Goal: Task Accomplishment & Management: Complete application form

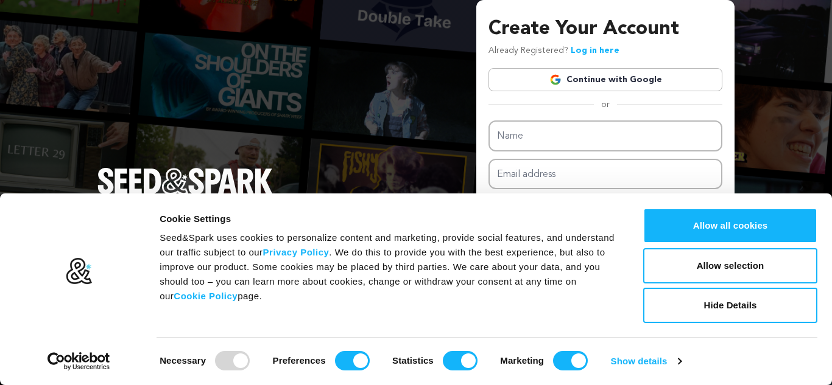
click at [573, 82] on link "Continue with Google" at bounding box center [605, 79] width 234 height 23
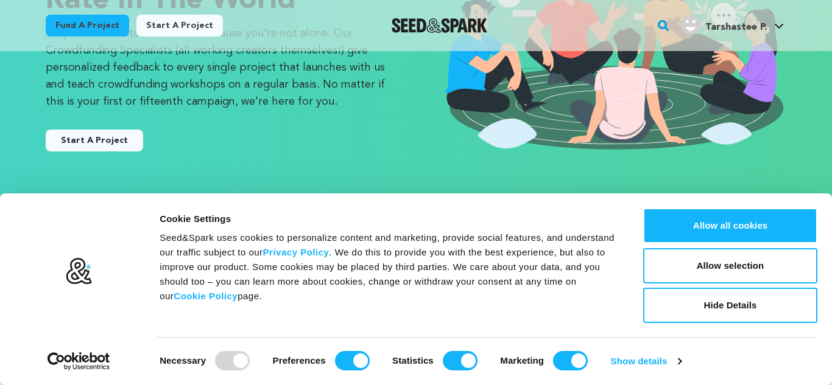
scroll to position [181, 0]
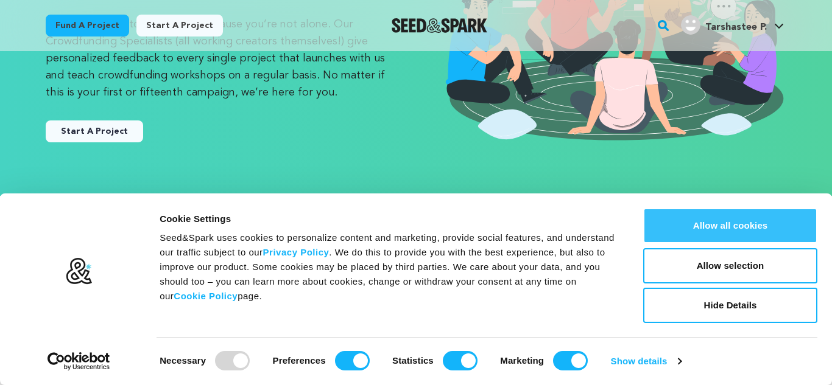
click at [748, 227] on button "Allow all cookies" at bounding box center [730, 225] width 174 height 35
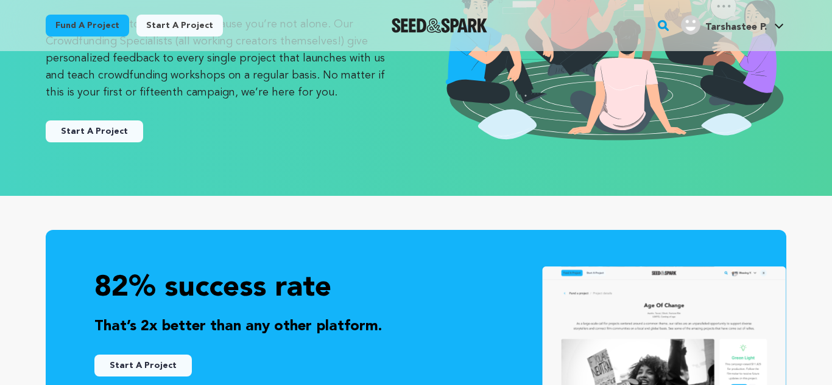
click at [82, 121] on button "Start A Project" at bounding box center [94, 132] width 97 height 22
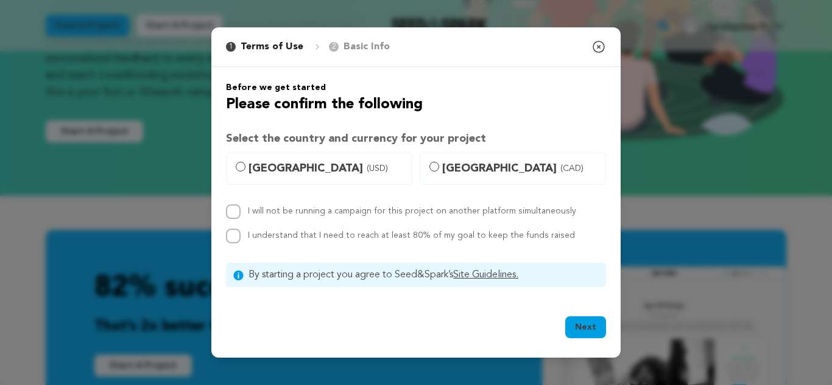
click at [80, 130] on div "1 Terms of Use 2 Basic Info You started your project! Close modal Before we get…" at bounding box center [416, 192] width 832 height 385
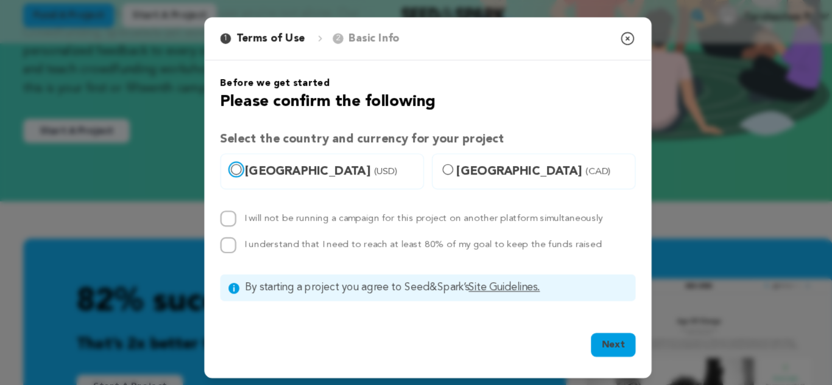
click at [236, 165] on input "United States (USD)" at bounding box center [241, 167] width 10 height 10
radio input "true"
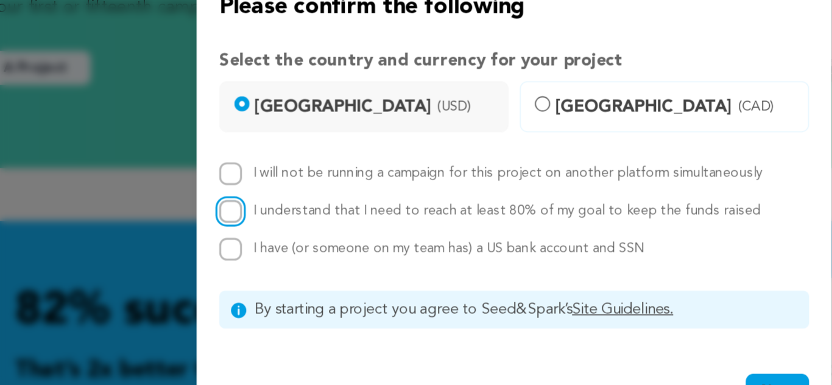
click at [236, 221] on input "I understand that I need to reach at least 80% of my goal to keep the funds rai…" at bounding box center [233, 224] width 15 height 15
checkbox input "true"
click at [235, 205] on input "I will not be running a campaign for this project on another platform simultane…" at bounding box center [233, 199] width 15 height 15
checkbox input "true"
click at [231, 247] on input "I have (or someone on my team has) a US bank account and SSN" at bounding box center [233, 248] width 15 height 15
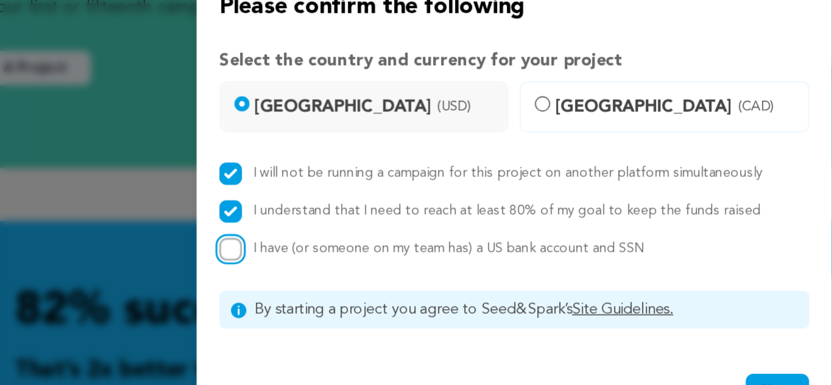
checkbox input "true"
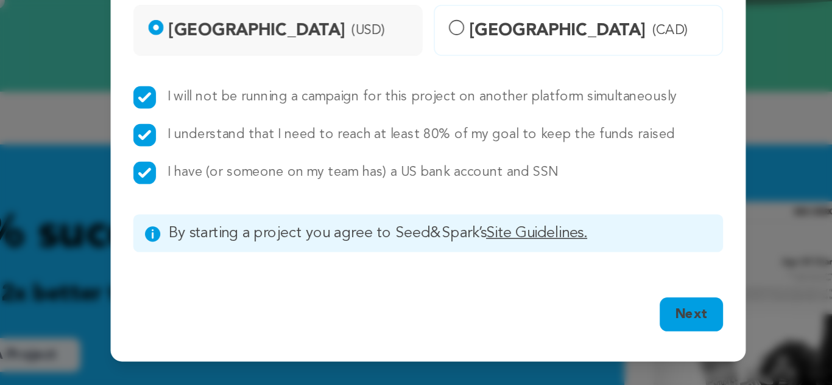
click at [581, 336] on button "Next" at bounding box center [585, 340] width 41 height 22
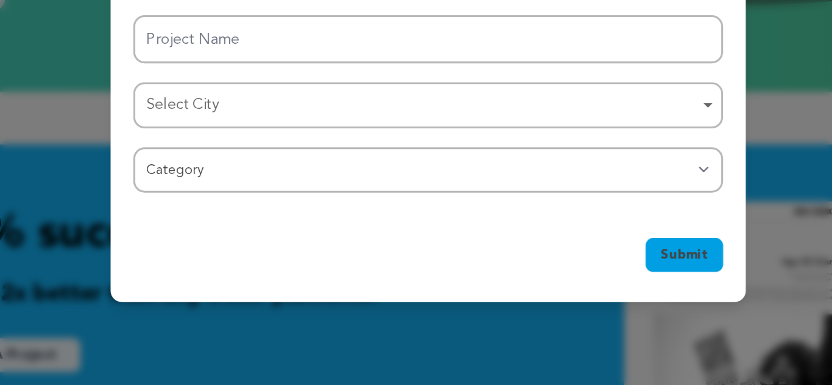
scroll to position [181, 0]
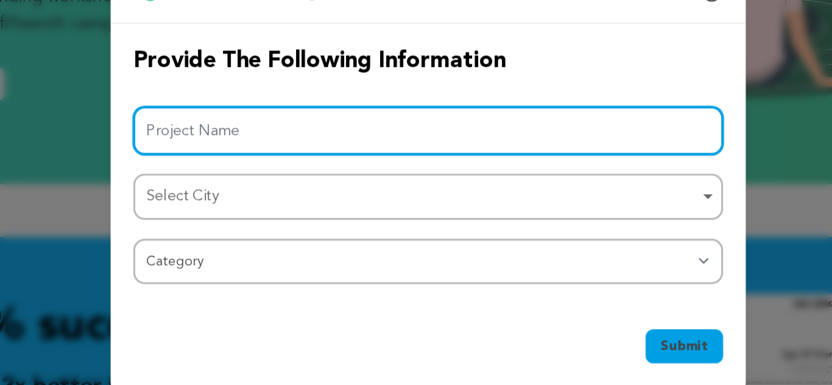
click at [375, 172] on input "Project Name" at bounding box center [416, 162] width 380 height 31
click at [308, 209] on div "Select City Remove item" at bounding box center [412, 205] width 356 height 18
type input "The Wall That Spoke"
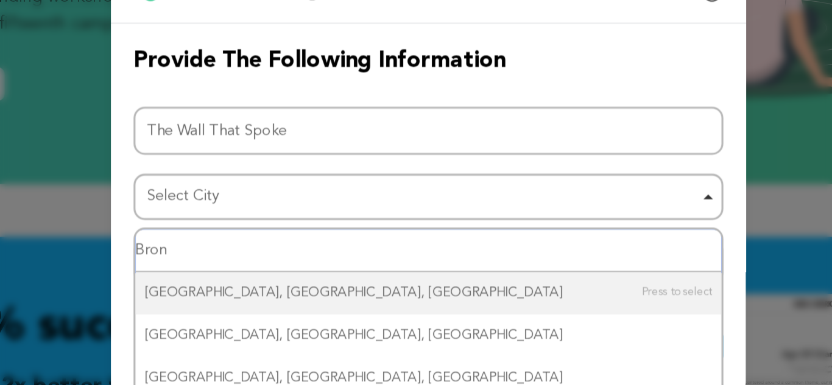
type input "Bronx"
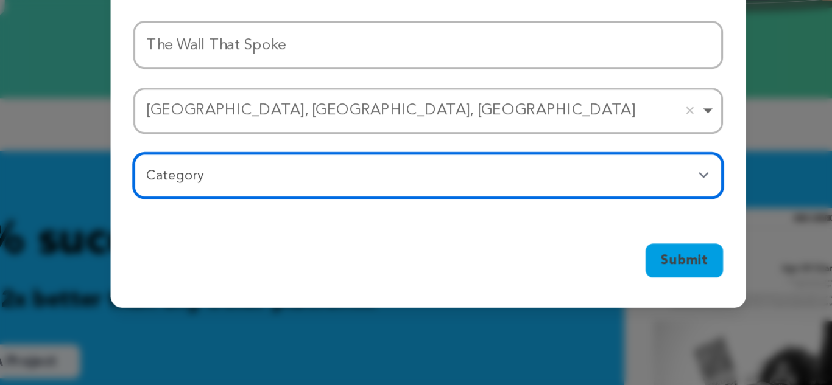
click at [373, 250] on select "Category Film Feature Film Short Series Film Festival Company Music Video VR Ex…" at bounding box center [416, 246] width 380 height 29
select select "383"
click at [226, 232] on select "Category Film Feature Film Short Series Film Festival Company Music Video VR Ex…" at bounding box center [416, 246] width 380 height 29
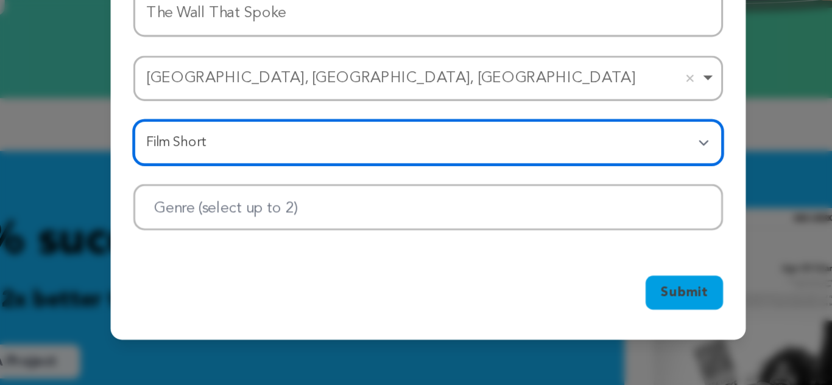
click at [466, 256] on div at bounding box center [416, 267] width 380 height 30
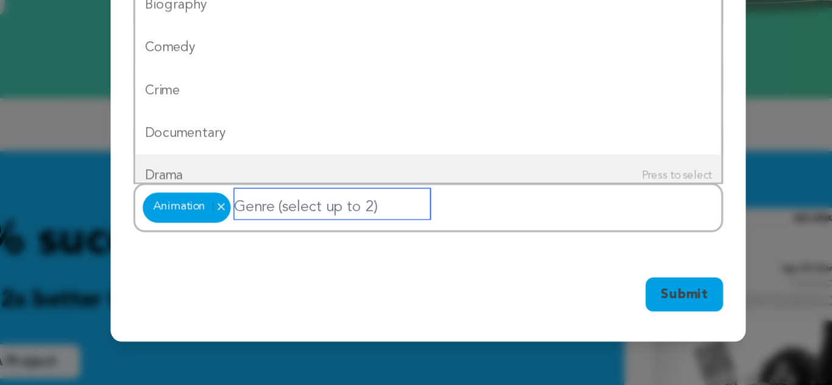
click at [377, 260] on input "Genre (select up to 2)" at bounding box center [354, 264] width 126 height 19
click at [345, 263] on input "Genre (select up to 2)" at bounding box center [354, 264] width 126 height 19
click at [513, 260] on div "Animation Animation Remove item" at bounding box center [416, 267] width 380 height 32
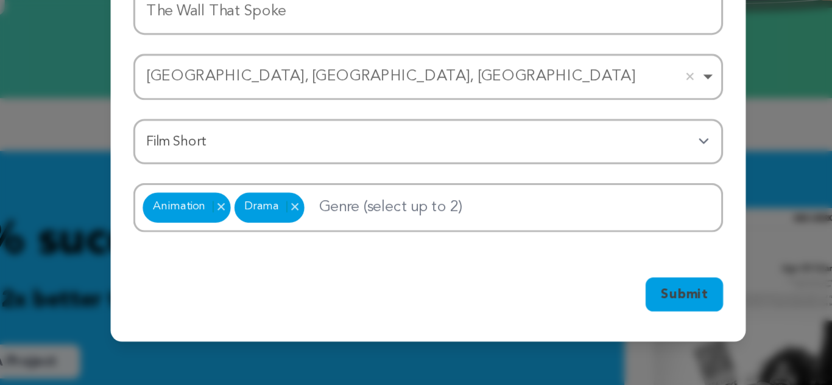
click at [586, 319] on span "Submit" at bounding box center [581, 323] width 30 height 12
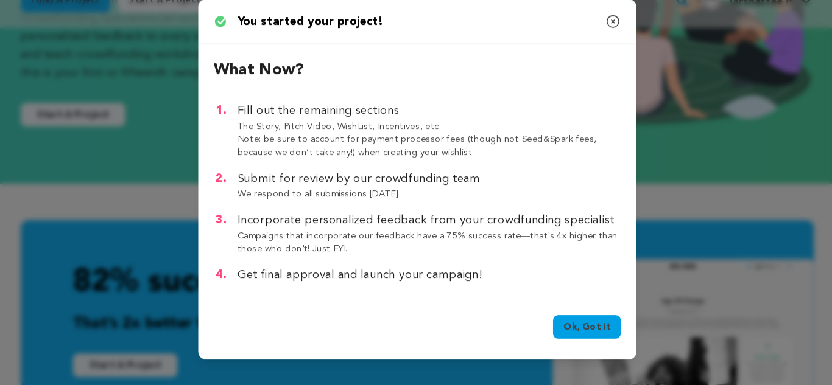
click at [576, 332] on link "Ok, Got it" at bounding box center [573, 331] width 63 height 22
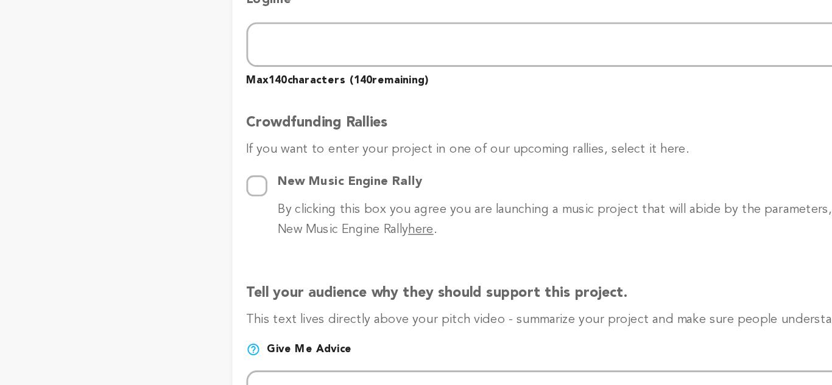
scroll to position [527, 0]
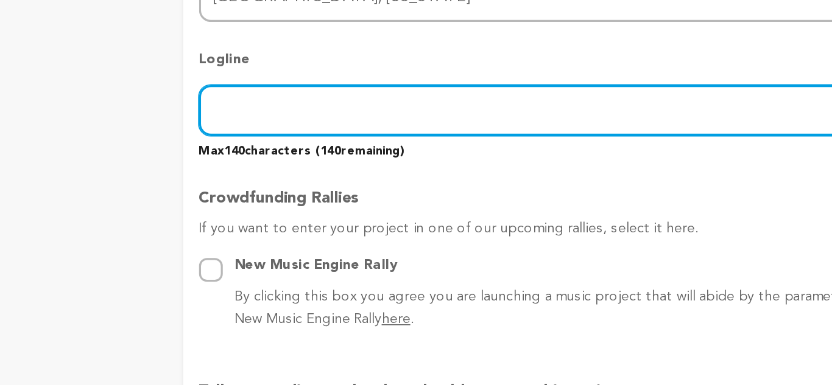
click at [282, 158] on input "text" at bounding box center [492, 148] width 569 height 31
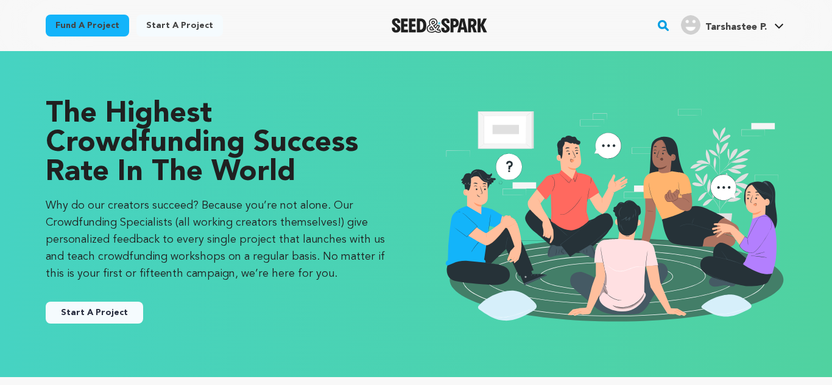
scroll to position [33, 0]
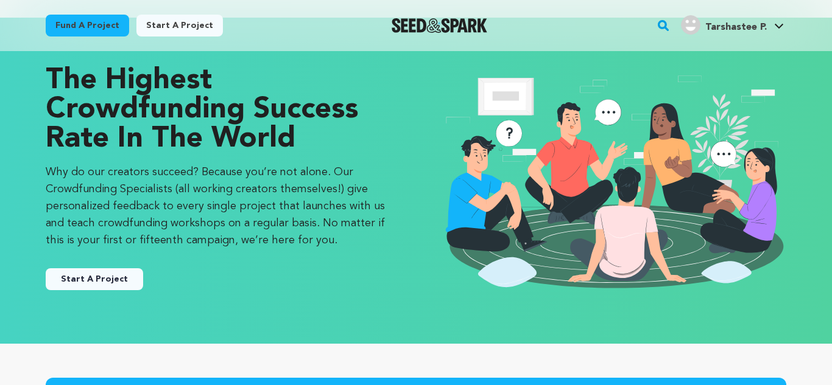
click at [129, 282] on button "Start A Project" at bounding box center [94, 279] width 97 height 22
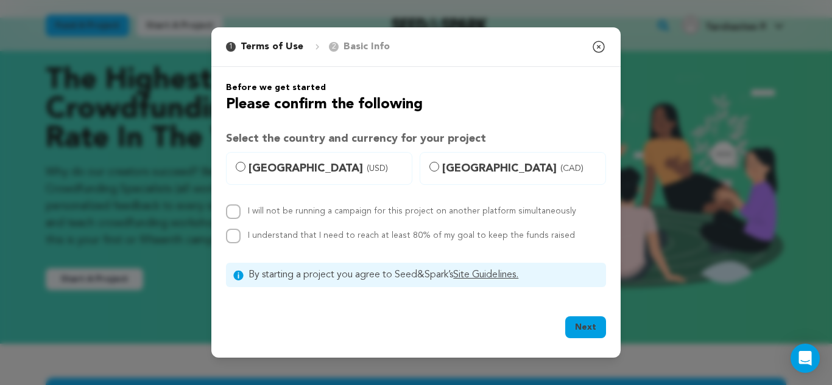
click at [236, 171] on label "United States (USD)" at bounding box center [319, 168] width 186 height 33
click at [236, 171] on input "United States (USD)" at bounding box center [241, 167] width 10 height 10
radio input "true"
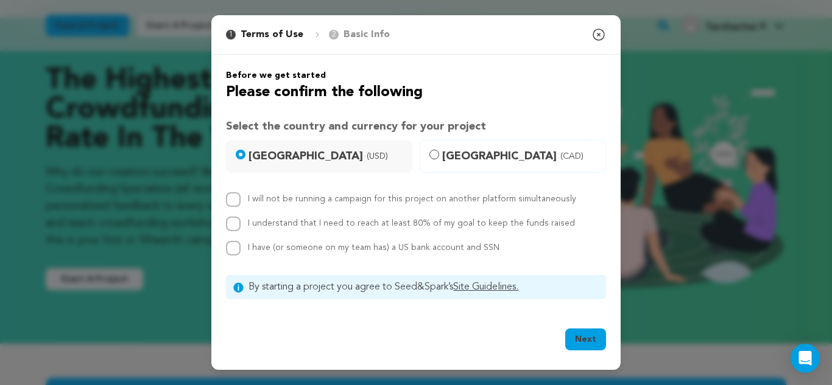
click at [236, 208] on div "I will not be running a campaign for this project on another platform simultane…" at bounding box center [416, 223] width 380 height 63
click at [236, 220] on input "I understand that I need to reach at least 80% of my goal to keep the funds rai…" at bounding box center [233, 224] width 15 height 15
checkbox input "true"
click at [238, 195] on input "I will not be running a campaign for this project on another platform simultane…" at bounding box center [233, 199] width 15 height 15
checkbox input "true"
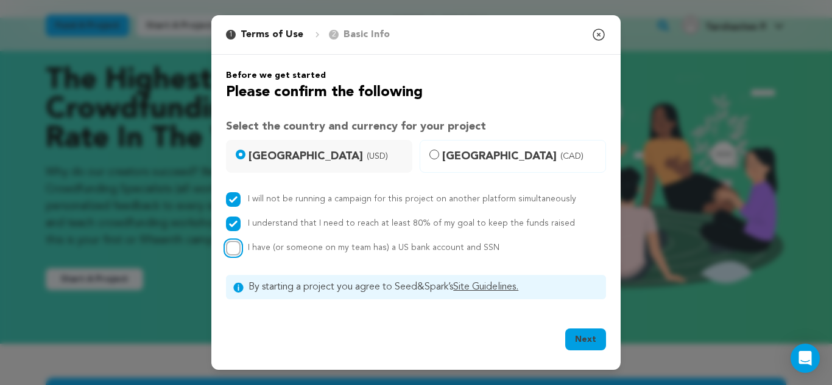
click at [236, 245] on input "I have (or someone on my team has) a US bank account and SSN" at bounding box center [233, 248] width 15 height 15
checkbox input "true"
click at [577, 341] on button "Next" at bounding box center [585, 340] width 41 height 22
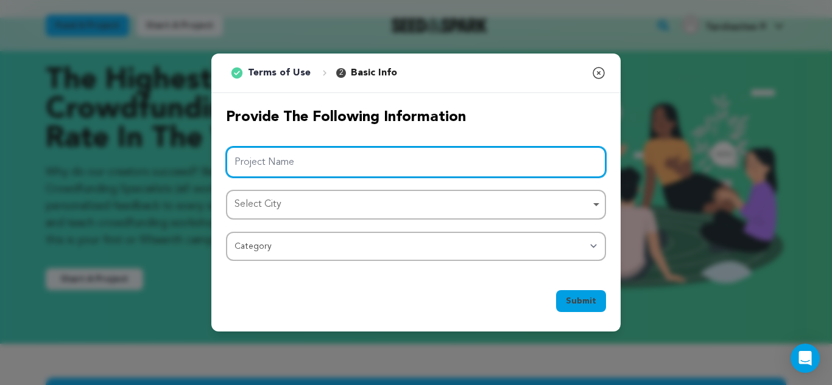
click at [473, 166] on input "Project Name" at bounding box center [416, 162] width 380 height 31
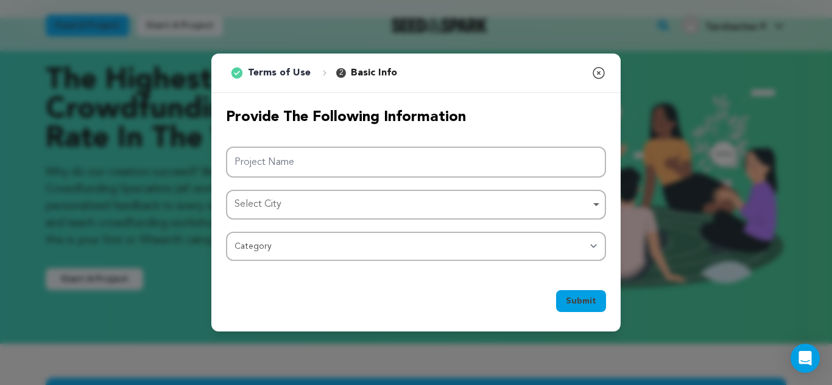
click at [357, 138] on div "Provide the following information Project Name Select City Select City Remove i…" at bounding box center [416, 184] width 380 height 153
click at [356, 142] on div "Provide the following information Project Name Select City Select City Remove i…" at bounding box center [416, 184] width 380 height 153
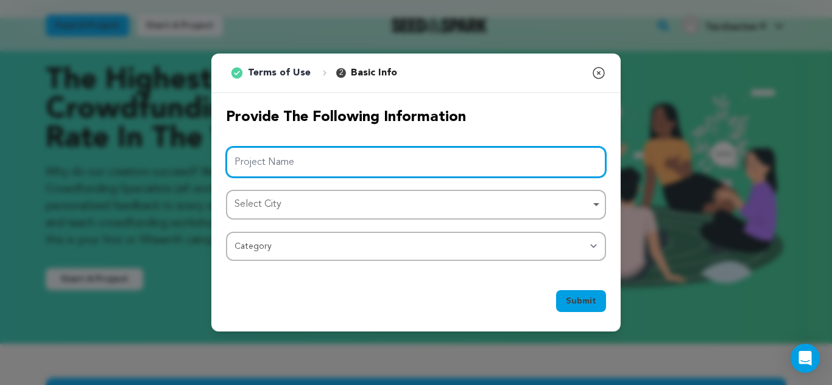
click at [346, 158] on input "Project Name" at bounding box center [416, 162] width 380 height 31
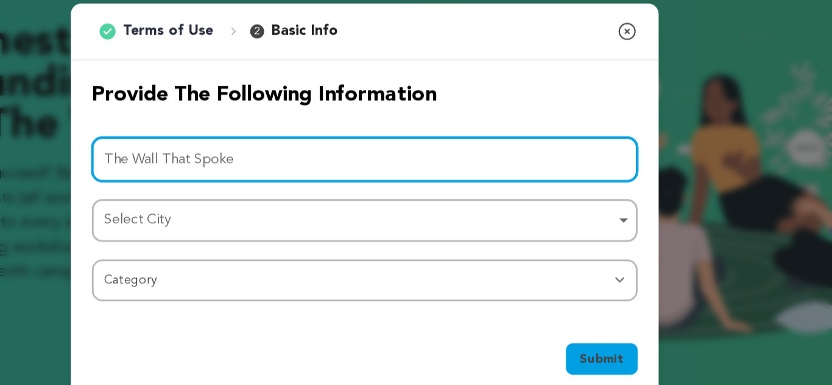
click at [410, 215] on div "Select City Remove item" at bounding box center [416, 205] width 368 height 23
type input "The Wall That Spoke"
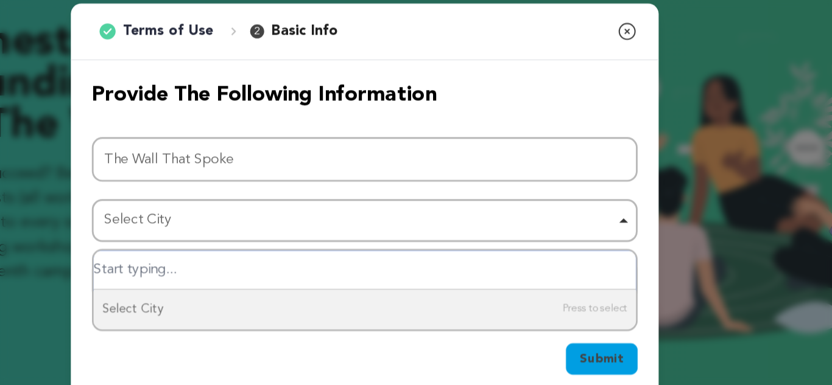
click at [338, 239] on input "Select City" at bounding box center [415, 239] width 377 height 27
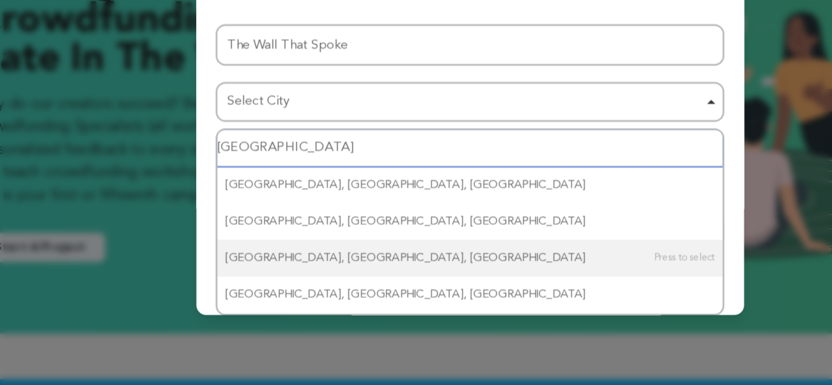
scroll to position [32, 0]
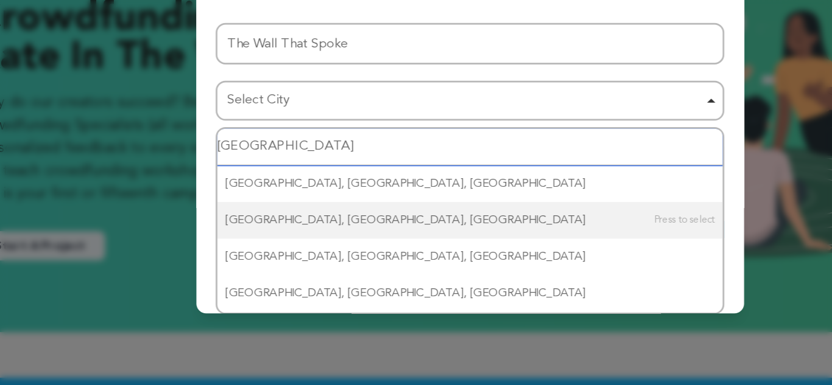
click at [271, 201] on input "Bronx" at bounding box center [415, 207] width 377 height 27
type input "Bronx"
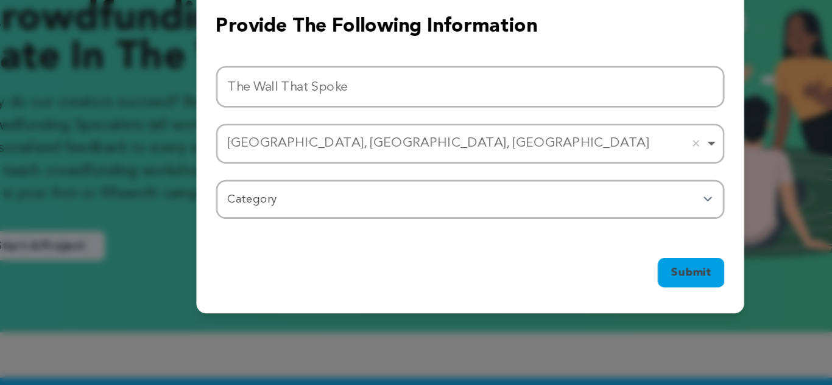
scroll to position [0, 0]
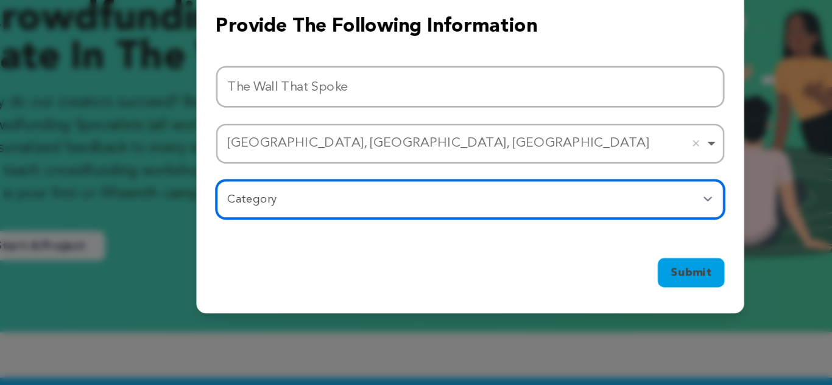
click at [276, 242] on select "Category Film Feature Film Short Series Film Festival Company Music Video VR Ex…" at bounding box center [416, 246] width 380 height 29
click at [254, 255] on select "Category Film Feature Film Short Series Film Festival Company Music Video VR Ex…" at bounding box center [416, 246] width 380 height 29
click at [283, 248] on select "Category Film Feature Film Short Series Film Festival Company Music Video VR Ex…" at bounding box center [416, 246] width 380 height 29
select select "383"
click at [226, 232] on select "Category Film Feature Film Short Series Film Festival Company Music Video VR Ex…" at bounding box center [416, 246] width 380 height 29
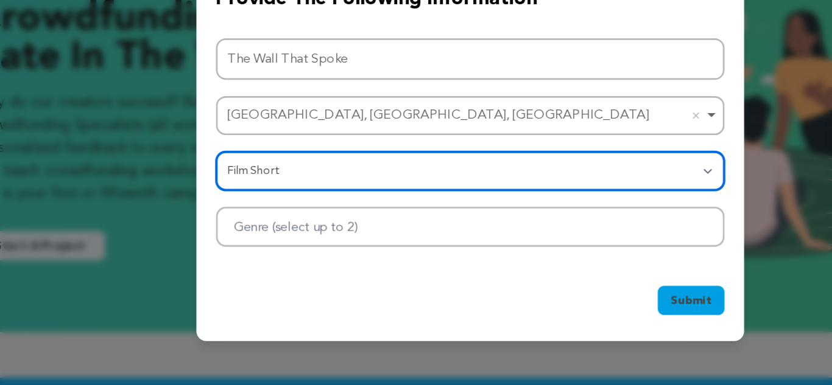
click at [291, 278] on div at bounding box center [416, 267] width 380 height 30
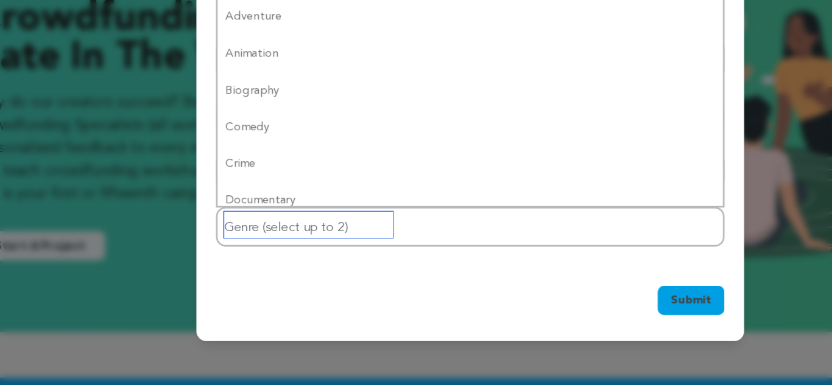
click at [292, 274] on input "Genre (select up to 2)" at bounding box center [295, 265] width 126 height 19
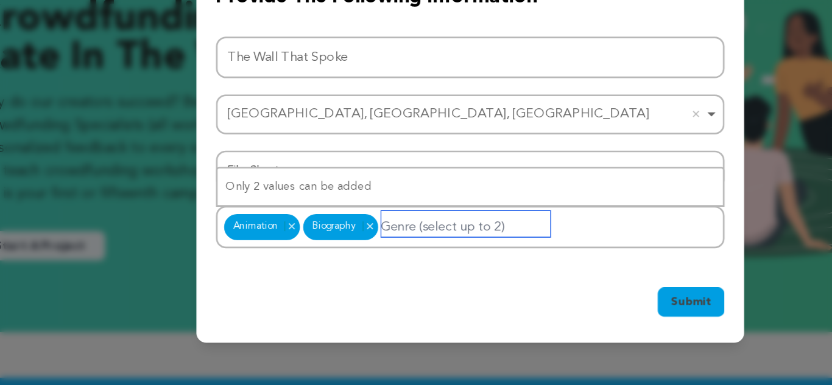
drag, startPoint x: 362, startPoint y: 264, endPoint x: 350, endPoint y: 269, distance: 12.5
click at [362, 265] on input "Genre (select up to 2)" at bounding box center [412, 264] width 126 height 19
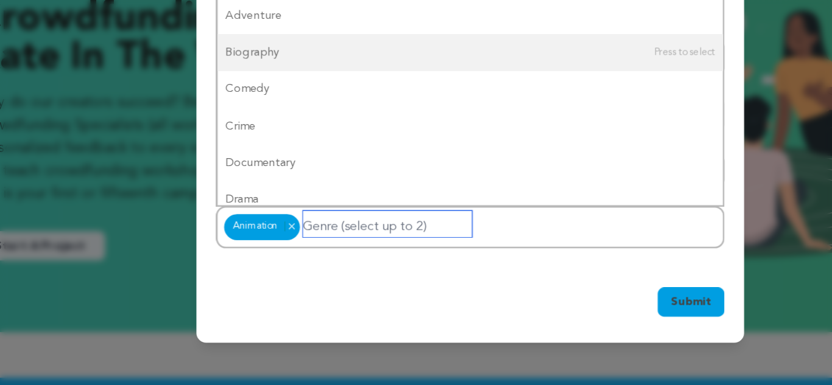
click at [338, 267] on input "Genre (select up to 2)" at bounding box center [354, 264] width 126 height 19
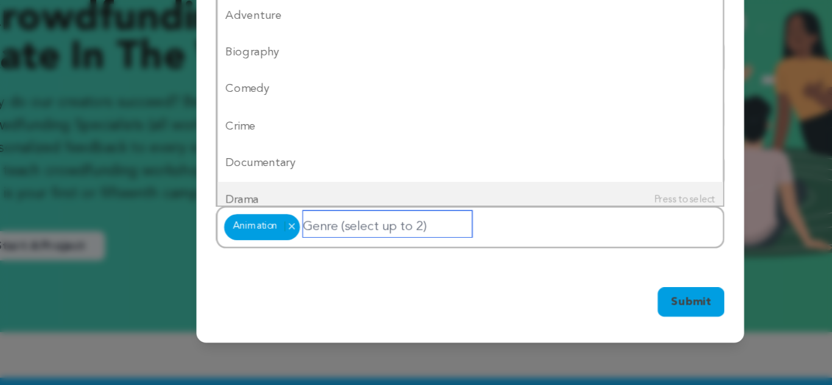
click at [302, 252] on div "Animation Animation Remove item" at bounding box center [416, 267] width 380 height 32
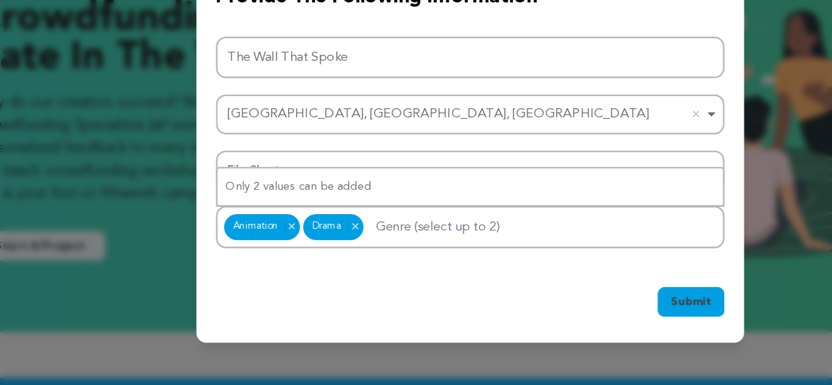
click at [573, 321] on span "Submit" at bounding box center [581, 323] width 30 height 12
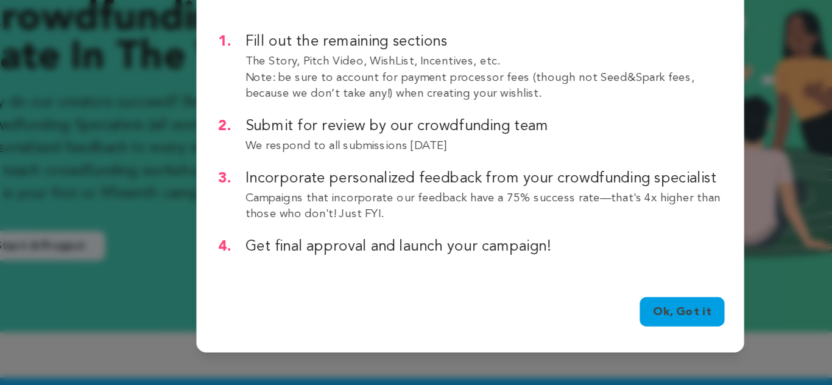
click at [553, 323] on link "Ok, Got it" at bounding box center [573, 331] width 63 height 22
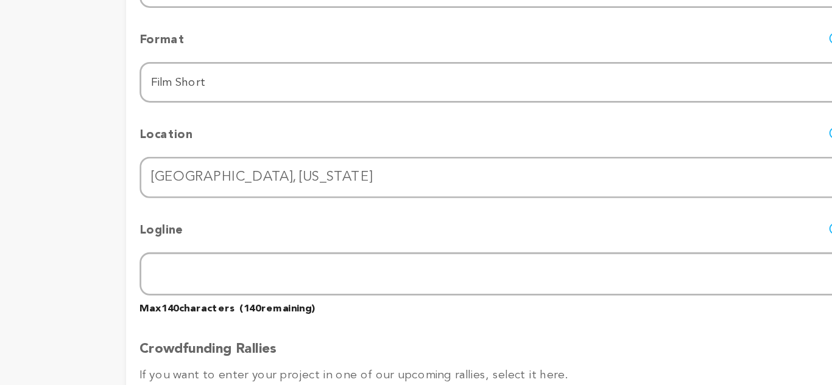
scroll to position [398, 0]
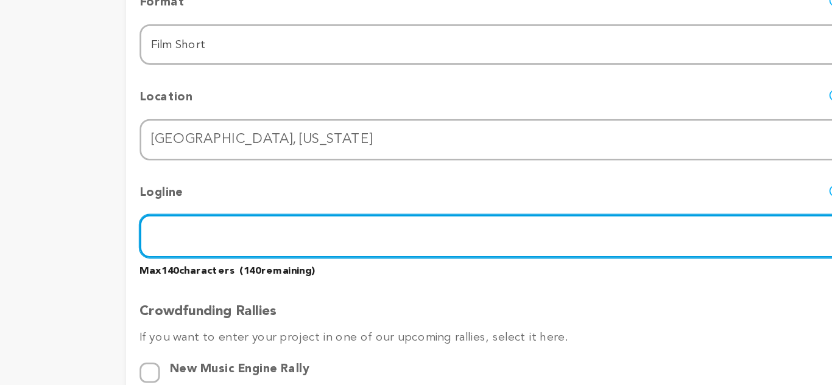
click at [320, 276] on input "text" at bounding box center [492, 277] width 569 height 31
paste input "“The true story of how a wall spoke louder than a regime.”"
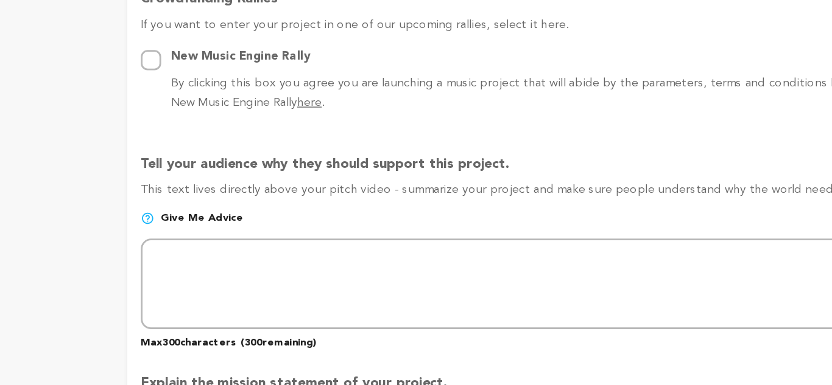
scroll to position [627, 0]
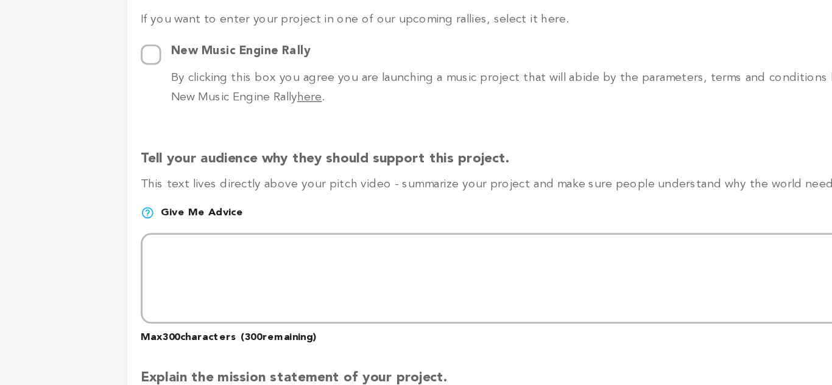
type input "“The true story of how a wall spoke louder than a regime.”"
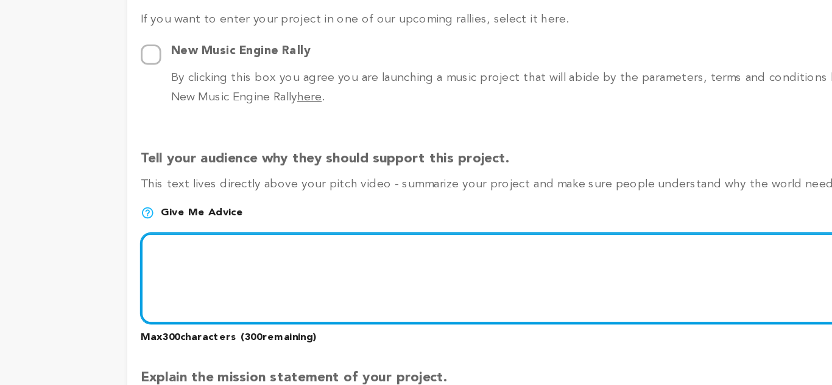
click at [262, 287] on textarea at bounding box center [492, 308] width 569 height 65
click at [279, 315] on textarea at bounding box center [492, 308] width 569 height 65
paste textarea "The Wall That Spoke is a bold animated limited series based on the true story o…"
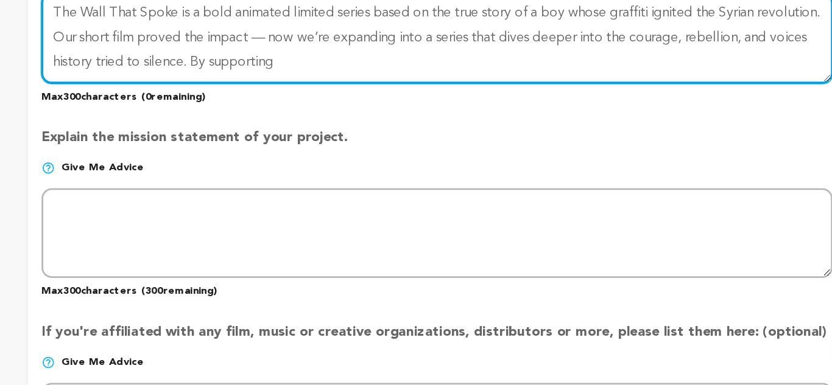
scroll to position [799, 0]
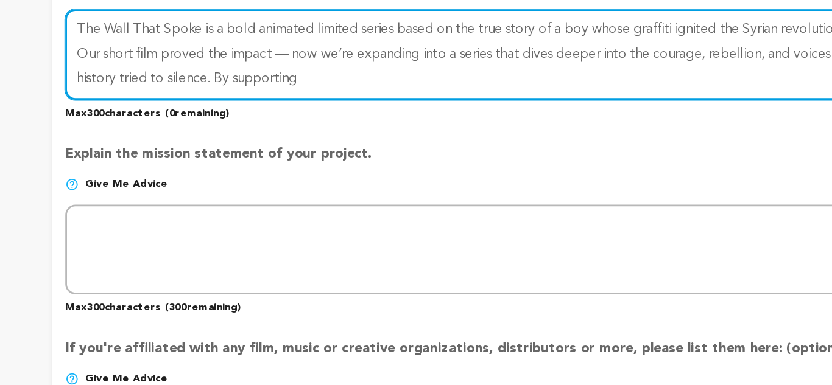
type textarea "The Wall That Spoke is a bold animated limited series based on the true story o…"
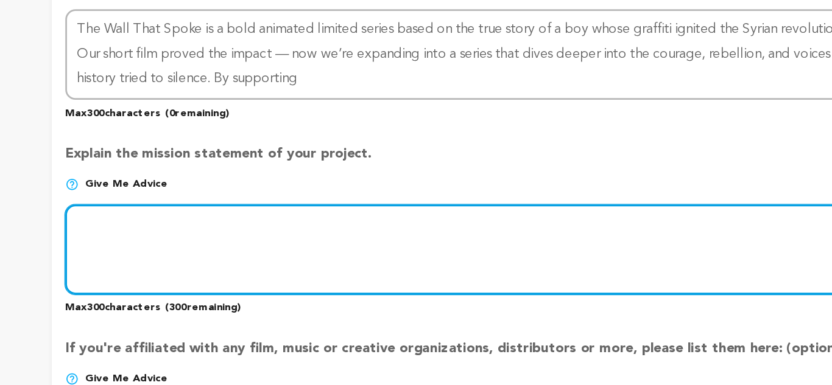
click at [338, 248] on textarea at bounding box center [492, 277] width 569 height 65
paste textarea "Tarshastee Productions creates bold, truth-driven animation that turns real sto…"
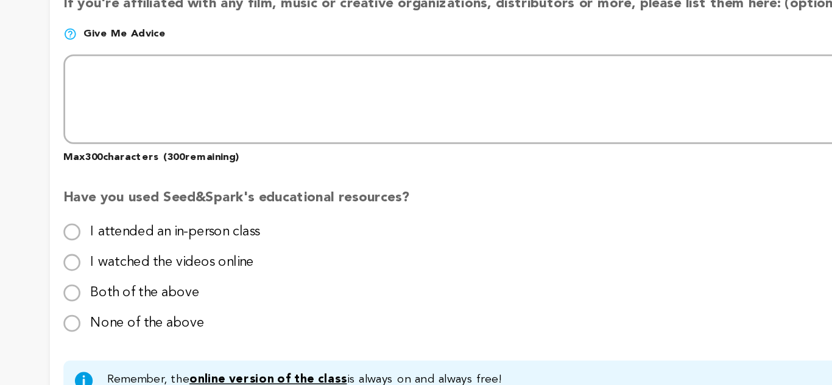
scroll to position [1037, 0]
type textarea "Tarshastee Productions creates bold, truth-driven animation that turns real sto…"
click at [214, 296] on input "I watched the videos online" at bounding box center [214, 296] width 12 height 12
radio input "true"
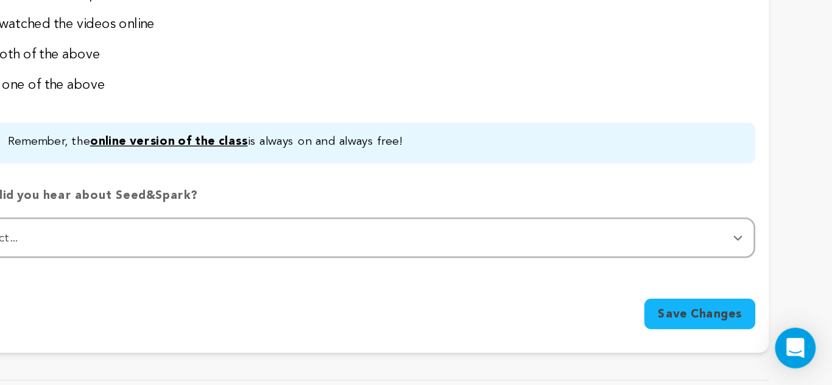
scroll to position [1207, 0]
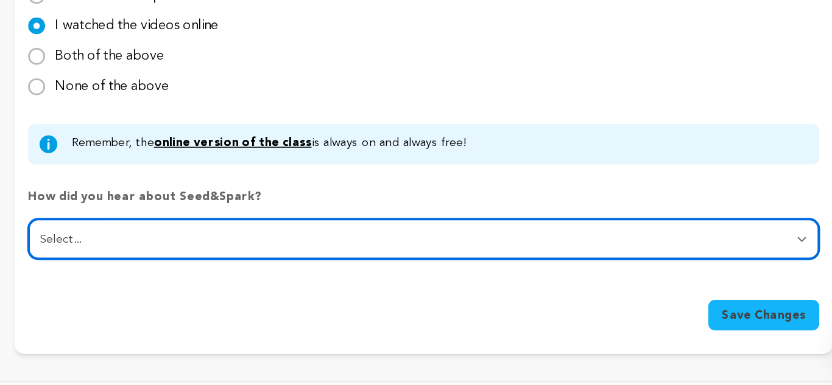
click at [310, 286] on select "Select... From a friend Social media Film festival or film organization Took an…" at bounding box center [492, 279] width 569 height 29
select select "0"
click at [208, 265] on select "Select... From a friend Social media Film festival or film organization Took an…" at bounding box center [492, 279] width 569 height 29
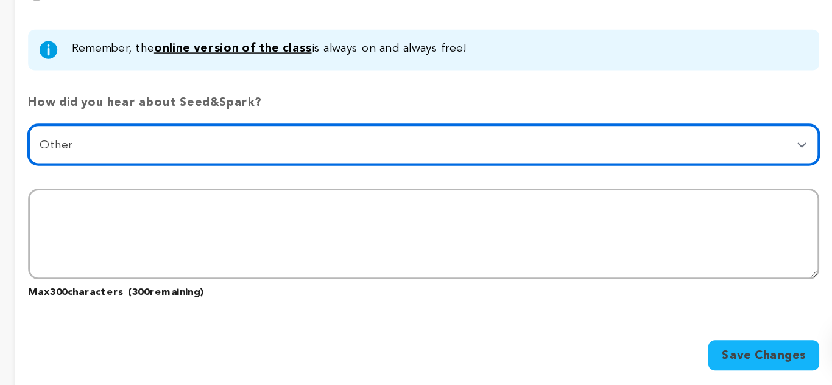
scroll to position [1283, 0]
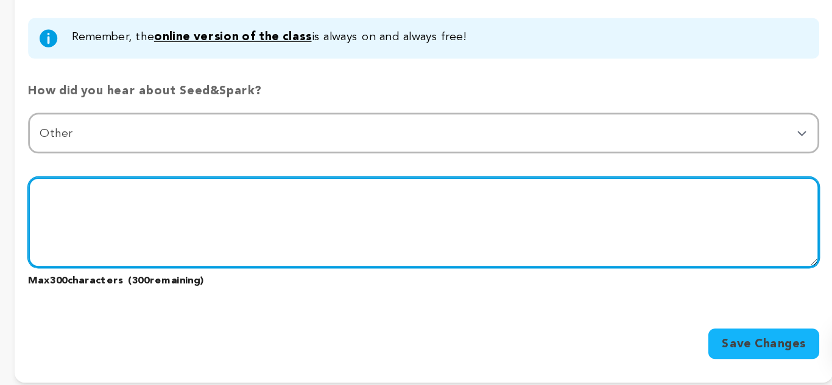
click at [299, 249] on textarea at bounding box center [492, 268] width 569 height 65
click at [321, 269] on textarea at bounding box center [492, 268] width 569 height 65
click at [583, 247] on textarea at bounding box center [492, 268] width 569 height 65
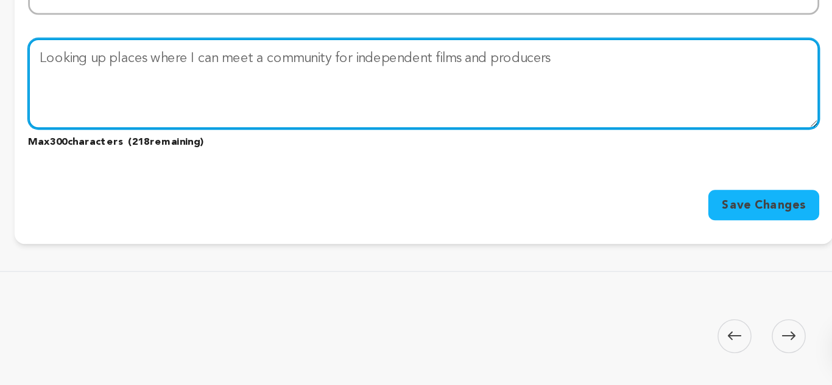
scroll to position [1388, 0]
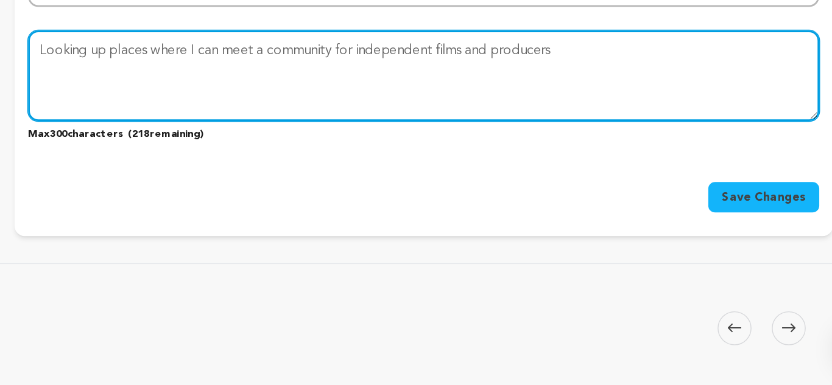
type textarea "Looking up places where I can meet a community for independent films and produc…"
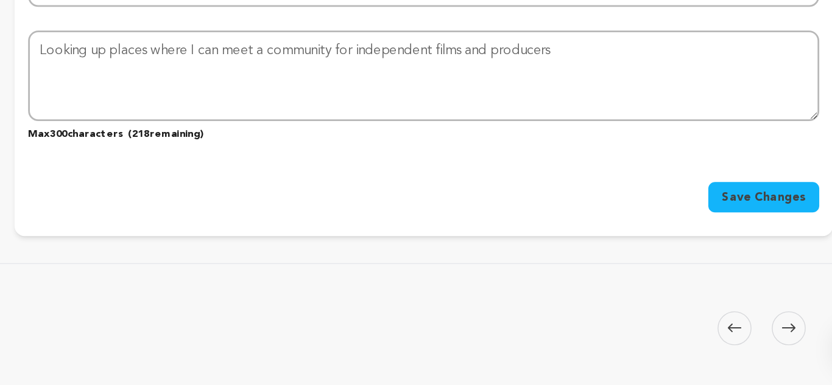
click at [746, 255] on span "Save Changes" at bounding box center [736, 250] width 60 height 12
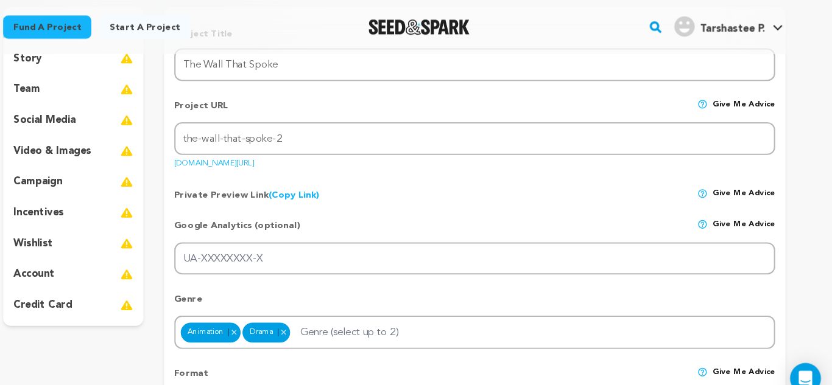
scroll to position [0, 0]
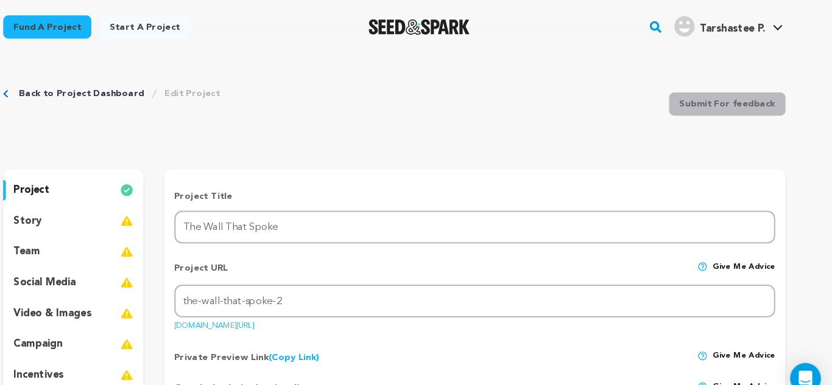
click at [63, 209] on p "story" at bounding box center [68, 209] width 27 height 15
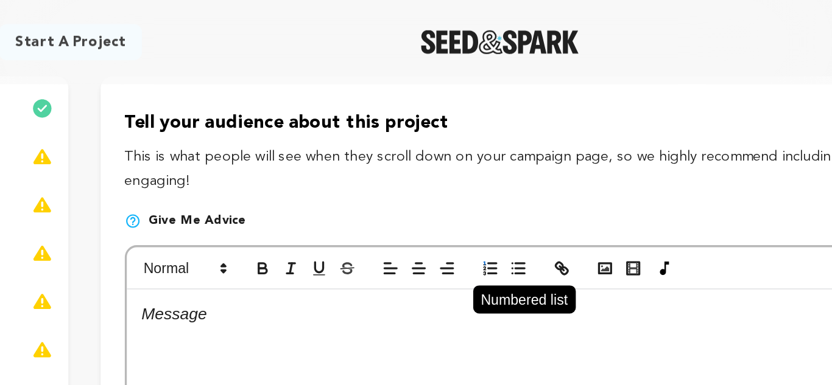
scroll to position [108, 0]
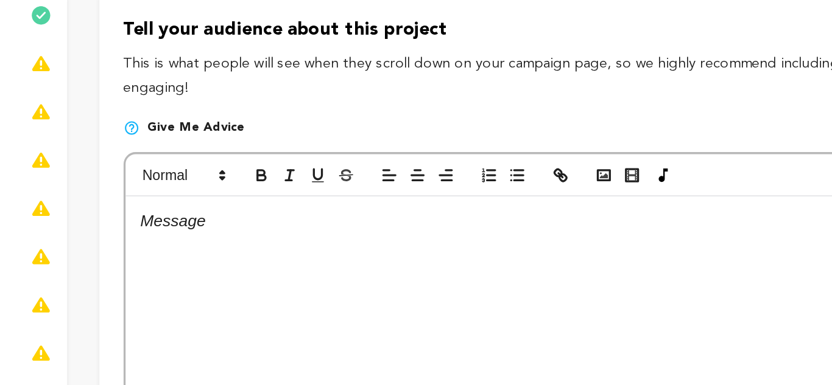
click at [336, 220] on div at bounding box center [492, 272] width 556 height 183
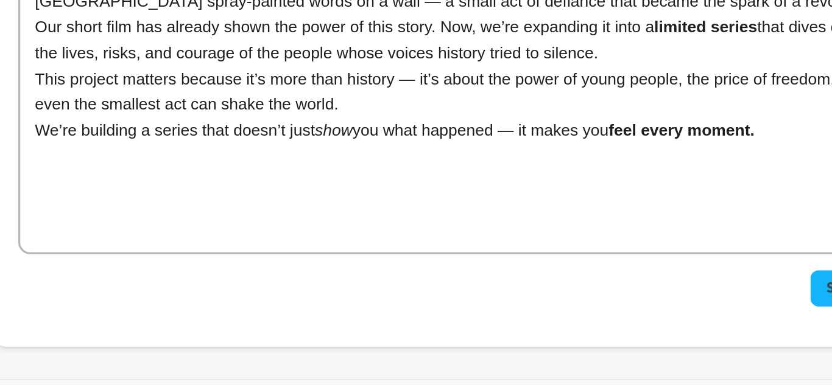
scroll to position [167, 0]
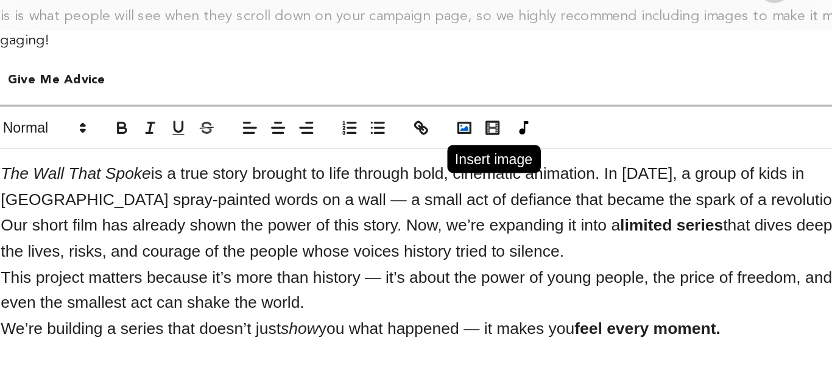
click at [499, 113] on rect "button" at bounding box center [502, 110] width 7 height 6
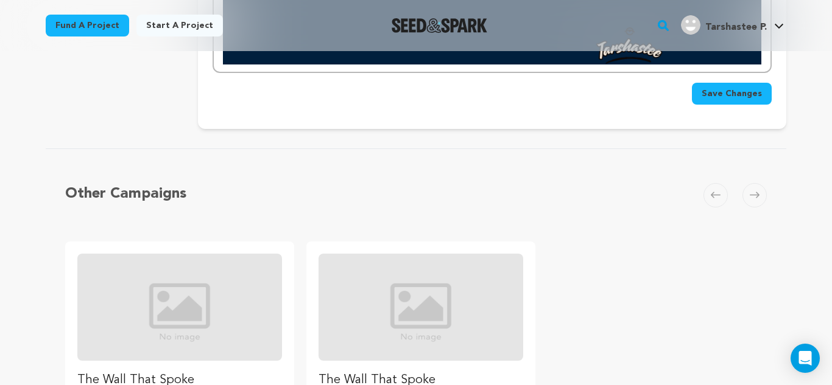
scroll to position [779, 0]
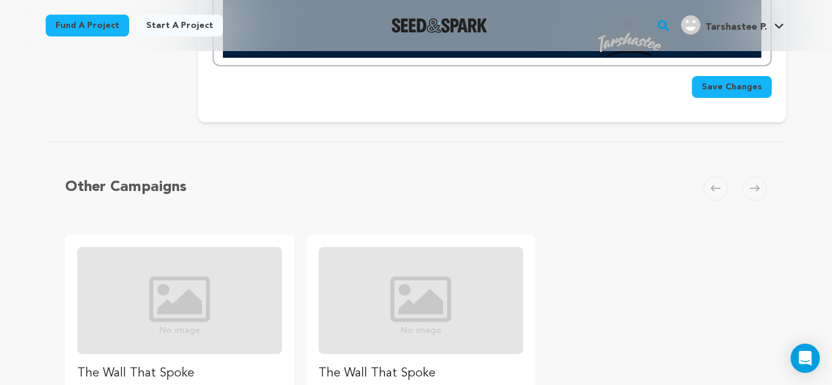
click at [733, 96] on button "Save Changes" at bounding box center [732, 87] width 80 height 22
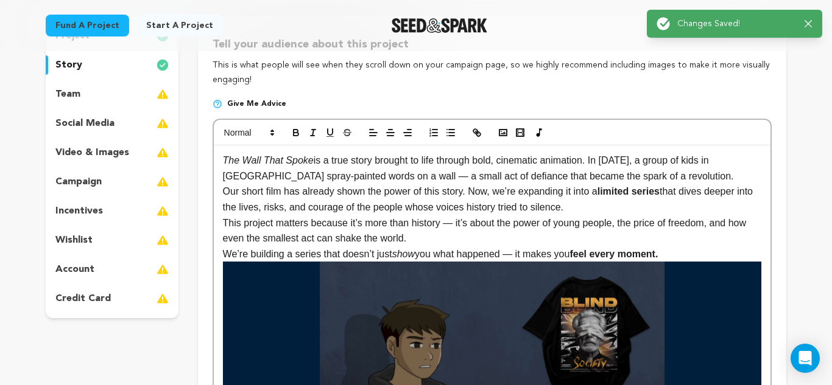
scroll to position [150, 0]
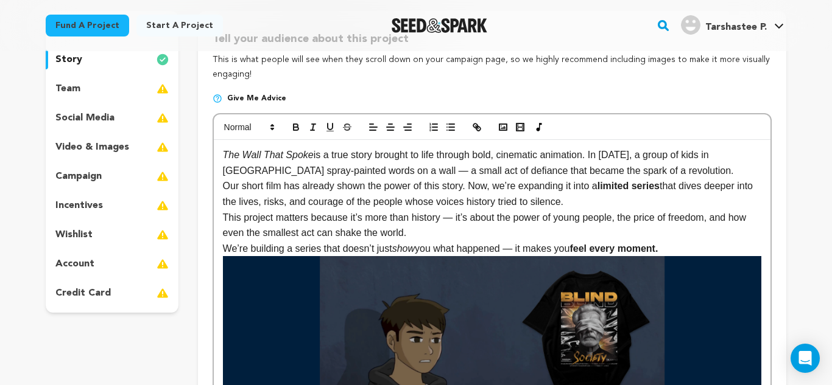
click at [78, 89] on p "team" at bounding box center [67, 89] width 25 height 15
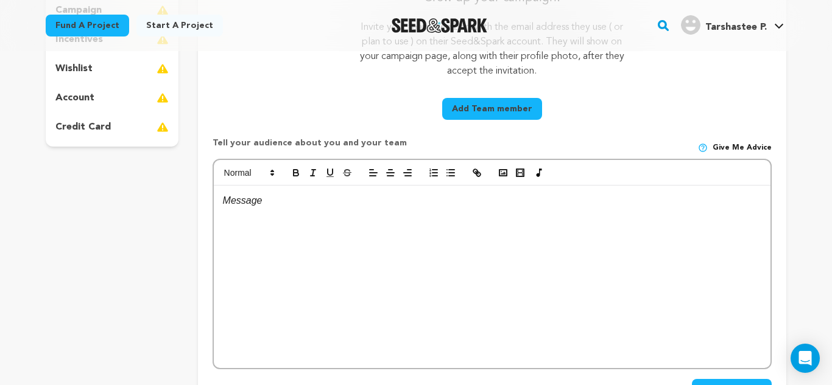
scroll to position [354, 0]
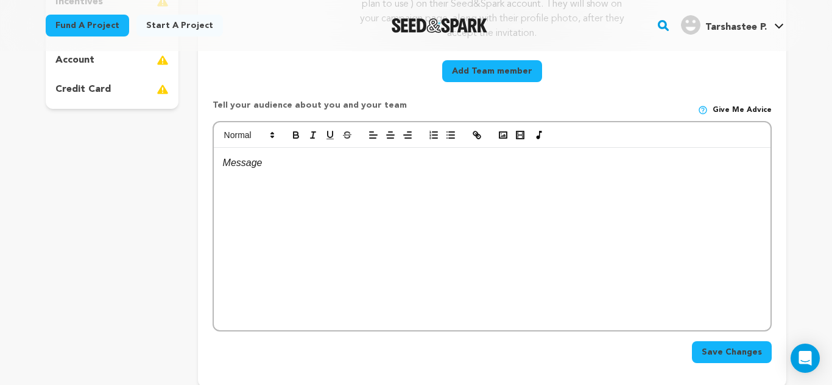
click at [334, 228] on div at bounding box center [492, 239] width 556 height 183
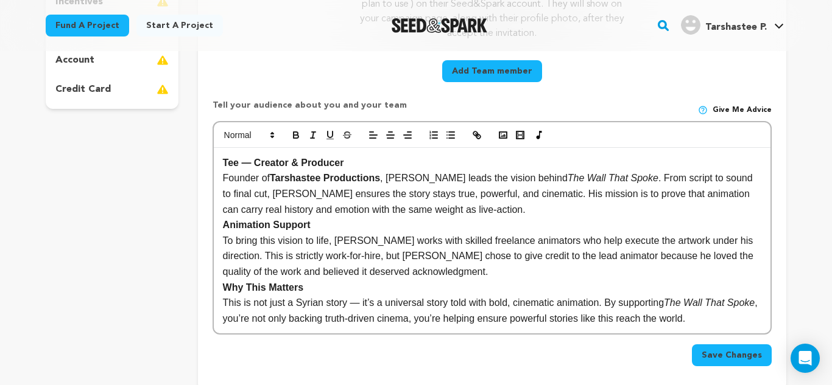
scroll to position [0, 0]
drag, startPoint x: 243, startPoint y: 166, endPoint x: 217, endPoint y: 166, distance: 26.2
click at [217, 166] on div "Tee — Creator & Producer Founder of Tarshastee Productions , [PERSON_NAME] lead…" at bounding box center [492, 241] width 556 height 186
click at [351, 257] on p "To bring this vision to life, [PERSON_NAME] works with skilled freelance animat…" at bounding box center [492, 256] width 538 height 47
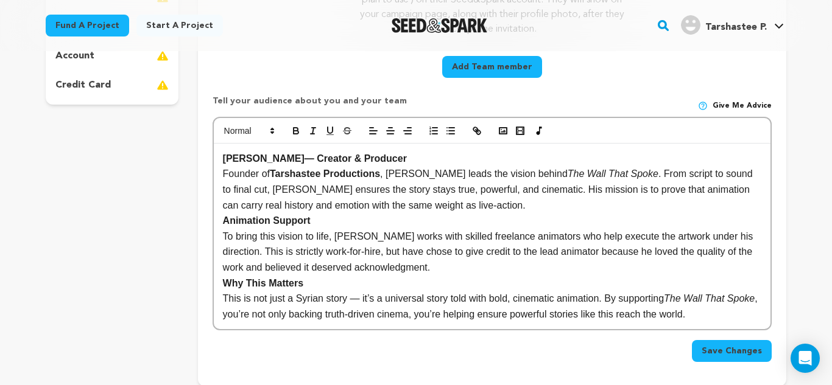
scroll to position [359, 0]
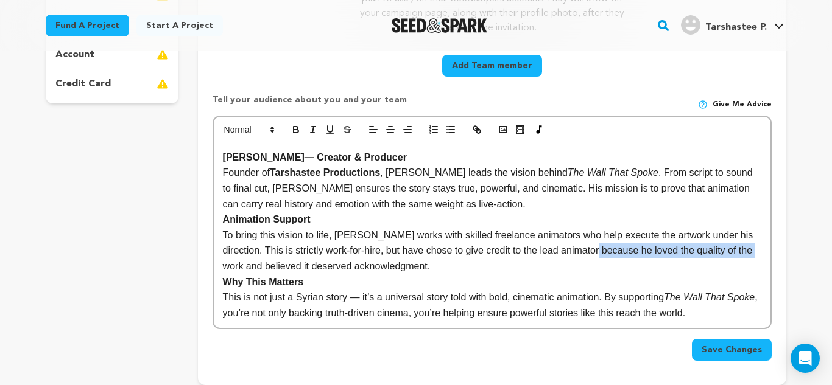
drag, startPoint x: 575, startPoint y: 249, endPoint x: 742, endPoint y: 250, distance: 167.4
click at [742, 250] on p "To bring this vision to life, [PERSON_NAME] works with skilled freelance animat…" at bounding box center [492, 251] width 538 height 47
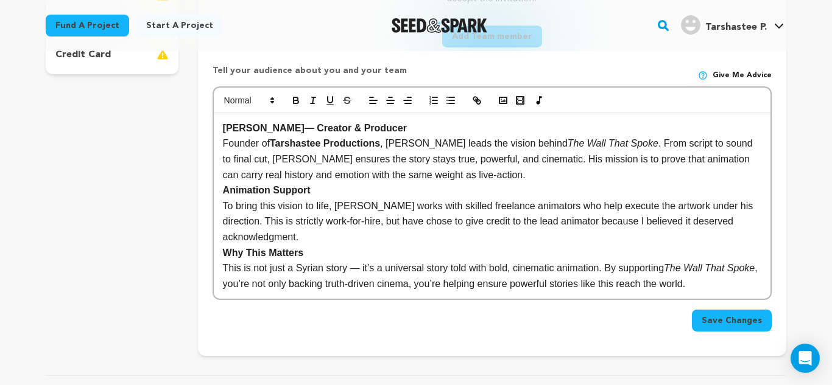
scroll to position [391, 0]
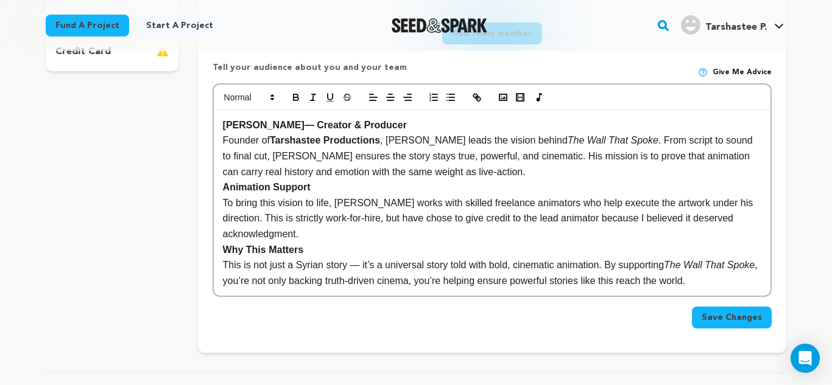
click at [735, 317] on span "Save Changes" at bounding box center [731, 318] width 60 height 12
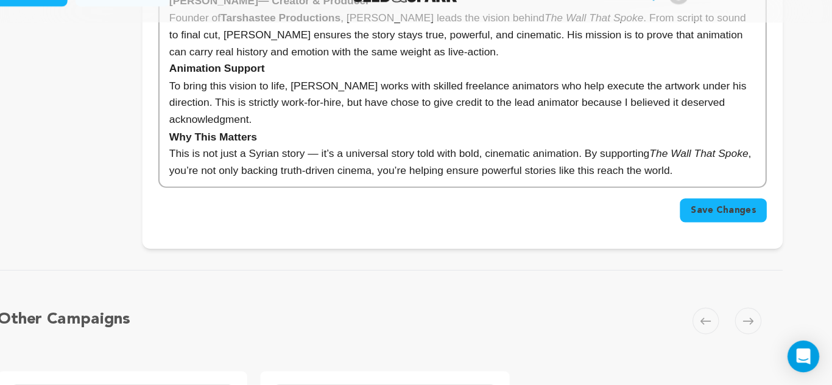
scroll to position [492, 0]
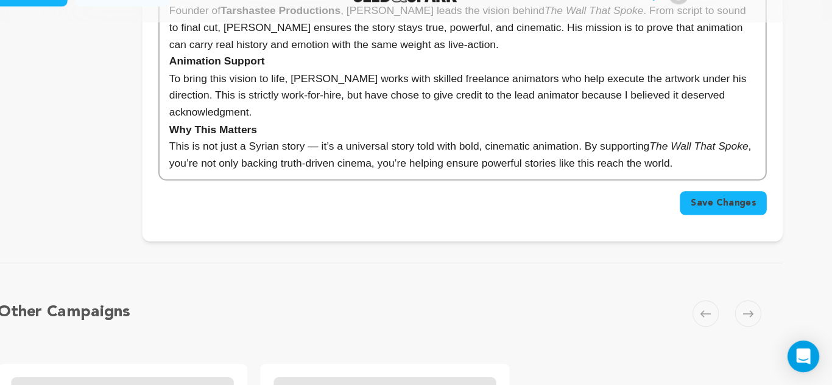
click at [718, 219] on span "Save Changes" at bounding box center [731, 217] width 60 height 12
click at [718, 219] on div "Save Changes" at bounding box center [491, 217] width 559 height 22
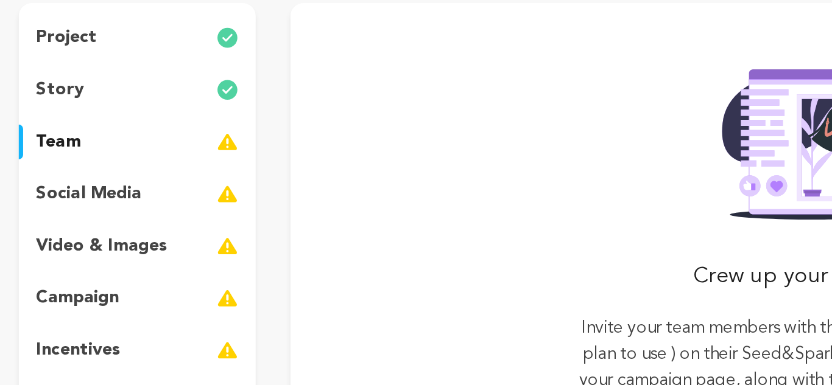
scroll to position [1, 0]
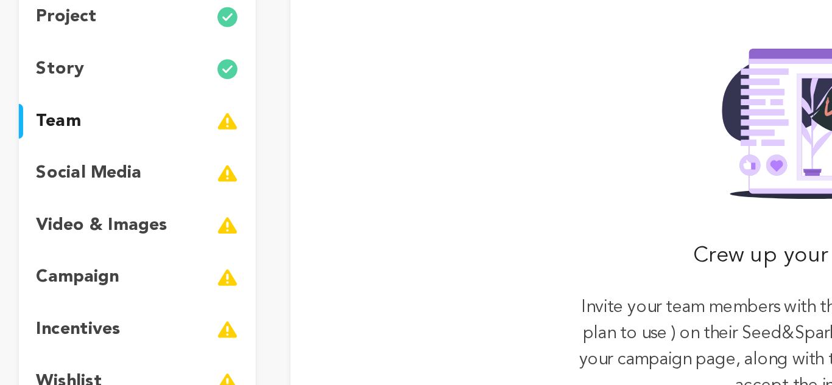
click at [102, 265] on p "social media" at bounding box center [84, 266] width 59 height 15
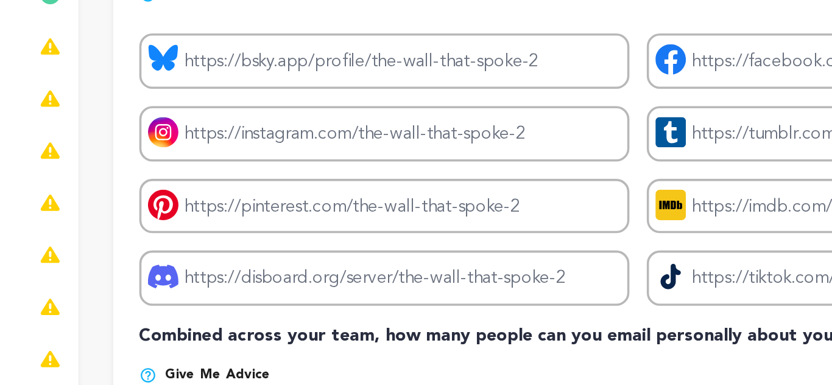
scroll to position [43, 0]
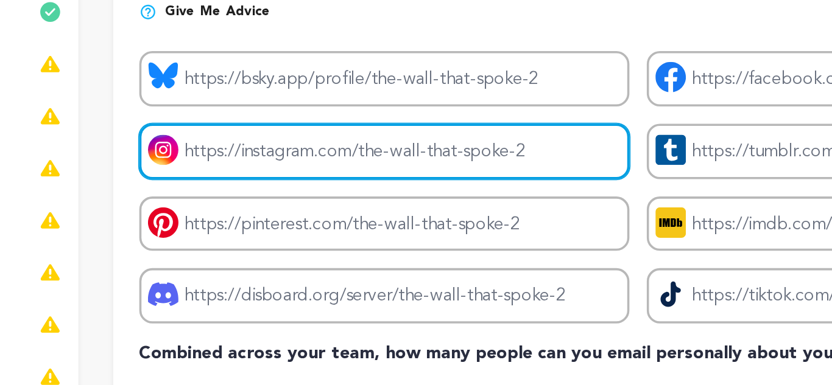
click at [375, 246] on input "Project instagram link" at bounding box center [349, 245] width 275 height 31
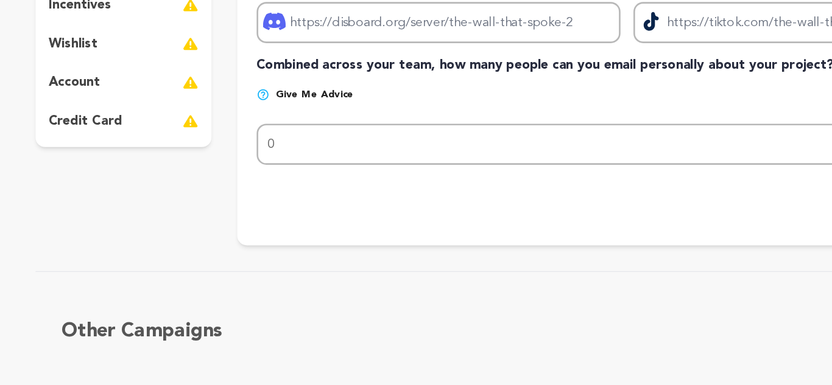
scroll to position [265, 0]
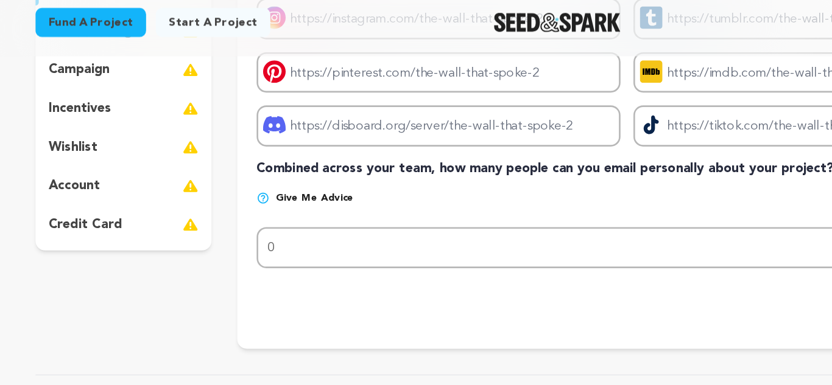
click at [135, 114] on div "wishlist" at bounding box center [112, 119] width 133 height 19
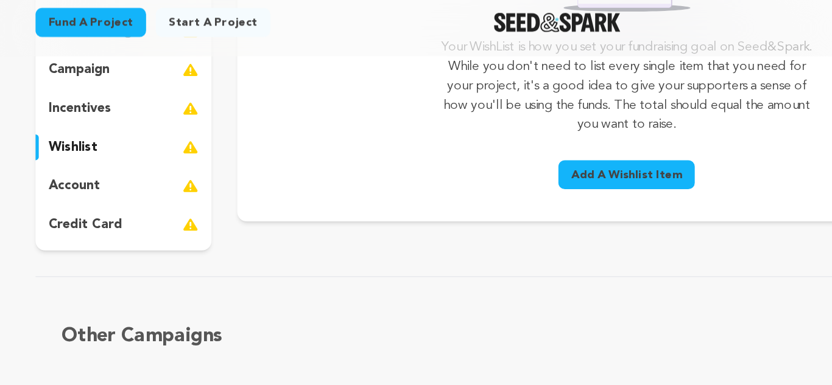
click at [91, 124] on p "wishlist" at bounding box center [73, 120] width 37 height 15
